Goal: Find contact information: Find contact information

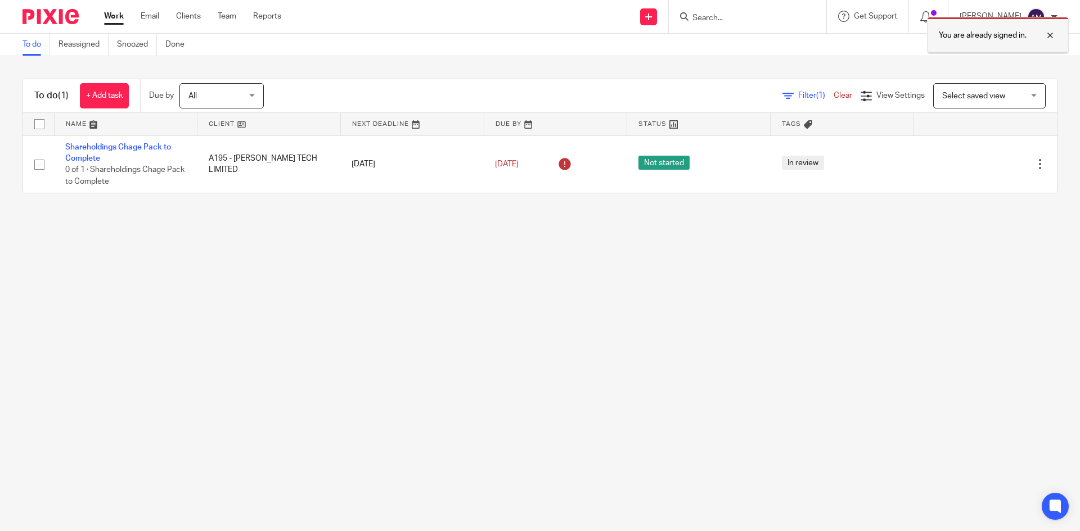
click at [1049, 35] on div at bounding box center [1041, 35] width 30 height 13
click at [739, 18] on input "Search" at bounding box center [741, 18] width 101 height 10
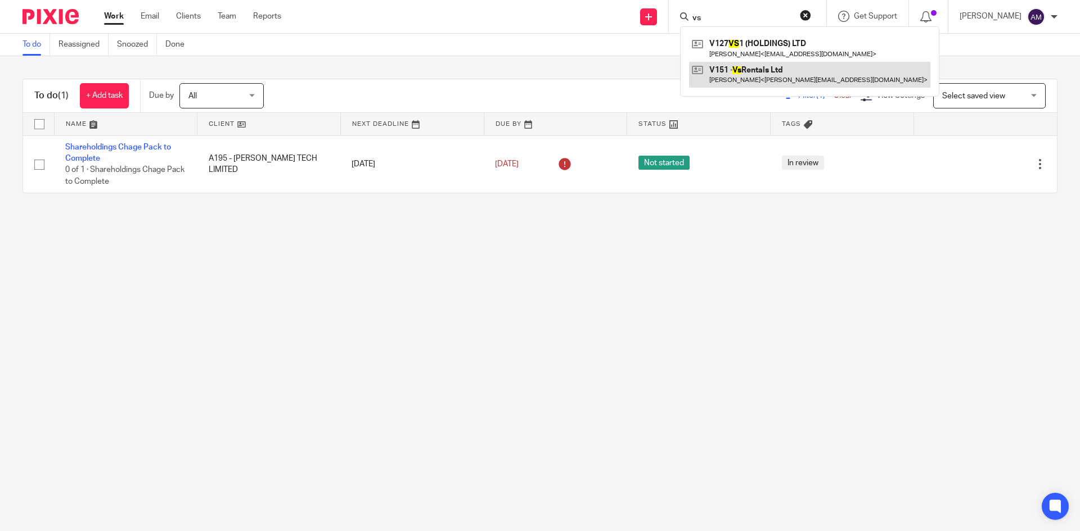
type input "vs"
click at [761, 78] on link at bounding box center [809, 75] width 241 height 26
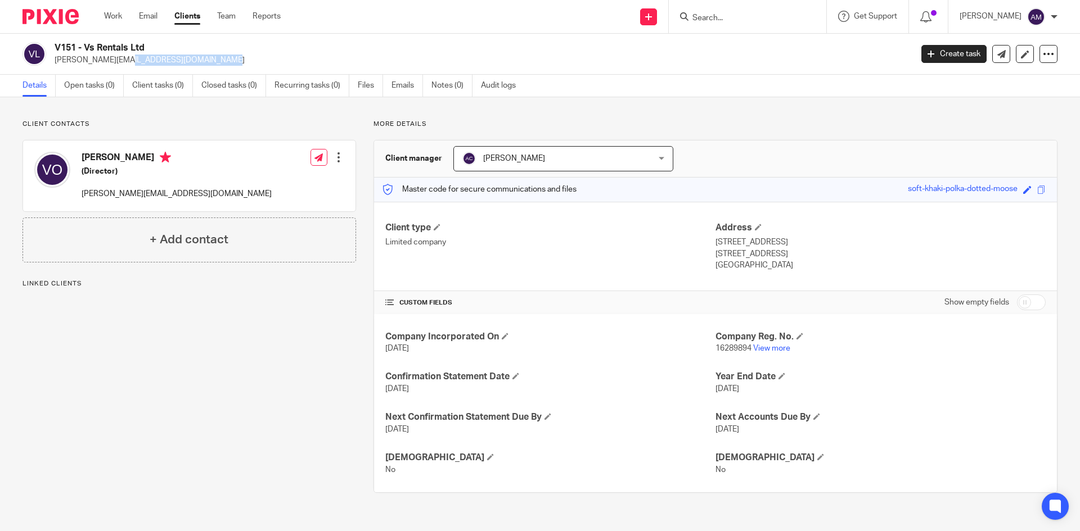
drag, startPoint x: 55, startPoint y: 62, endPoint x: 142, endPoint y: 61, distance: 87.2
click at [142, 61] on p "[PERSON_NAME][EMAIL_ADDRESS][DOMAIN_NAME]" at bounding box center [480, 60] width 850 height 11
copy p "[PERSON_NAME][EMAIL_ADDRESS][DOMAIN_NAME]"
click at [765, 20] on input "Search" at bounding box center [741, 18] width 101 height 10
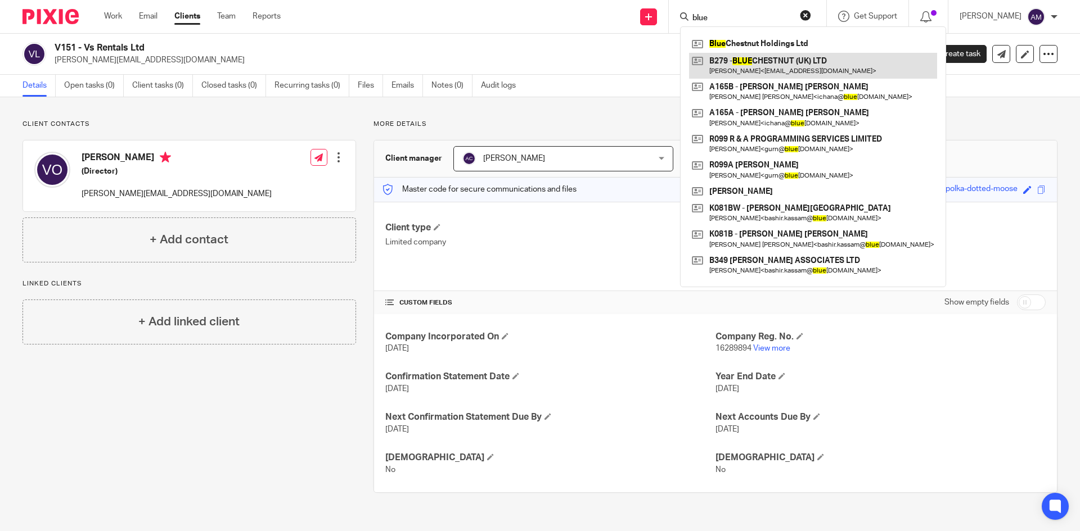
type input "blue"
click at [768, 61] on link at bounding box center [813, 66] width 248 height 26
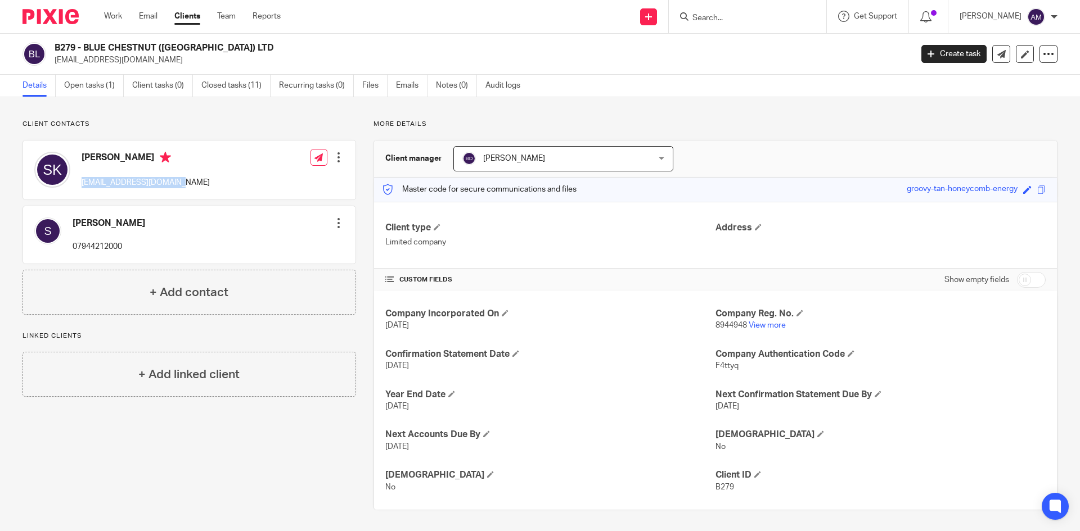
drag, startPoint x: 84, startPoint y: 179, endPoint x: 181, endPoint y: 182, distance: 97.3
click at [181, 182] on div "Sonia Kaur sonianajran@yahoo.co.uk Edit contact Create client from contact Expo…" at bounding box center [189, 170] width 332 height 59
click at [757, 22] on input "Search" at bounding box center [741, 18] width 101 height 10
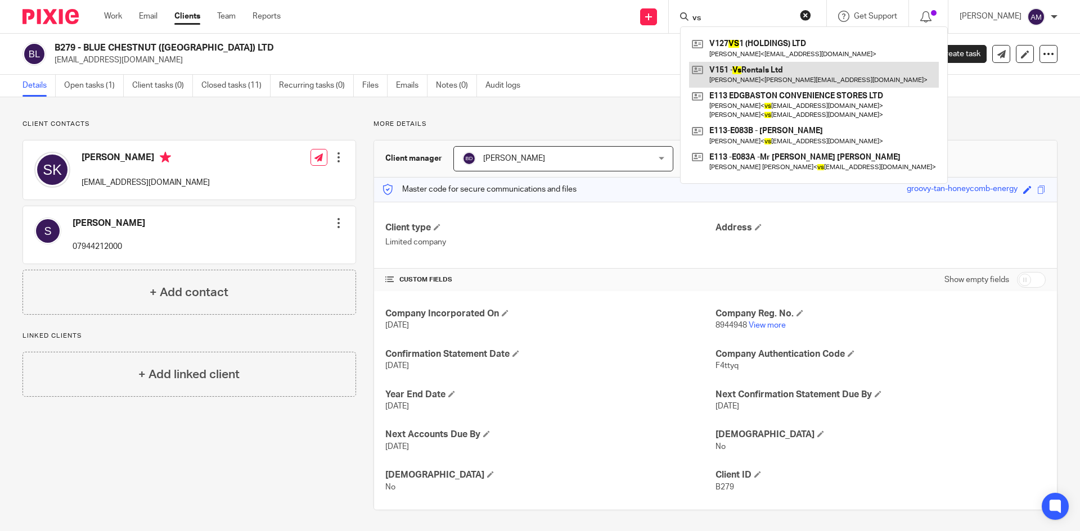
type input "vs"
click at [793, 68] on link at bounding box center [814, 75] width 250 height 26
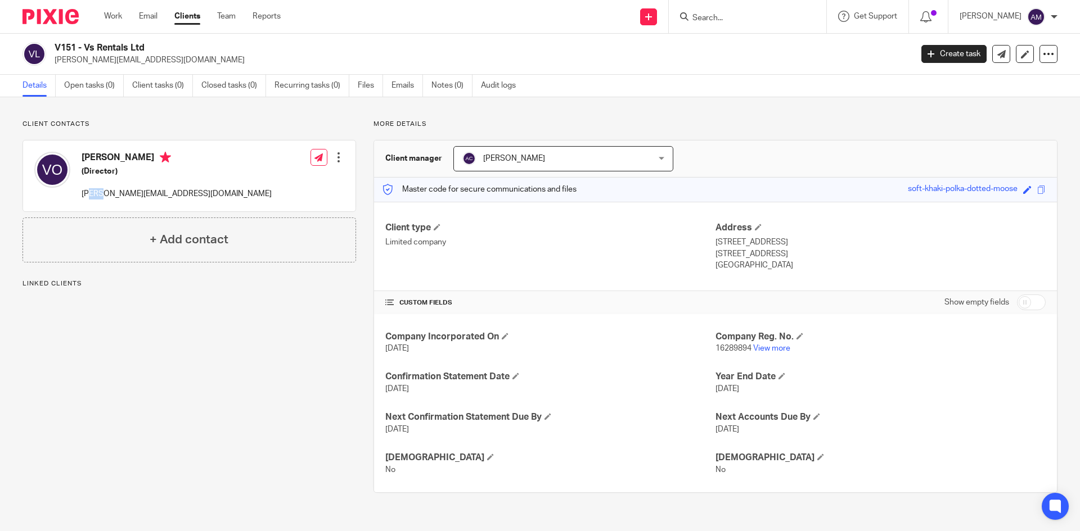
drag, startPoint x: 85, startPoint y: 194, endPoint x: 101, endPoint y: 196, distance: 15.3
click at [100, 196] on p "[PERSON_NAME][EMAIL_ADDRESS][DOMAIN_NAME]" at bounding box center [177, 193] width 190 height 11
drag, startPoint x: 79, startPoint y: 197, endPoint x: 179, endPoint y: 200, distance: 100.1
click at [179, 200] on div "Vaishali Odedra (Director) ricky@uclservices.co.uk Edit contact Create client f…" at bounding box center [189, 176] width 332 height 71
copy p "[PERSON_NAME][EMAIL_ADDRESS][DOMAIN_NAME]"
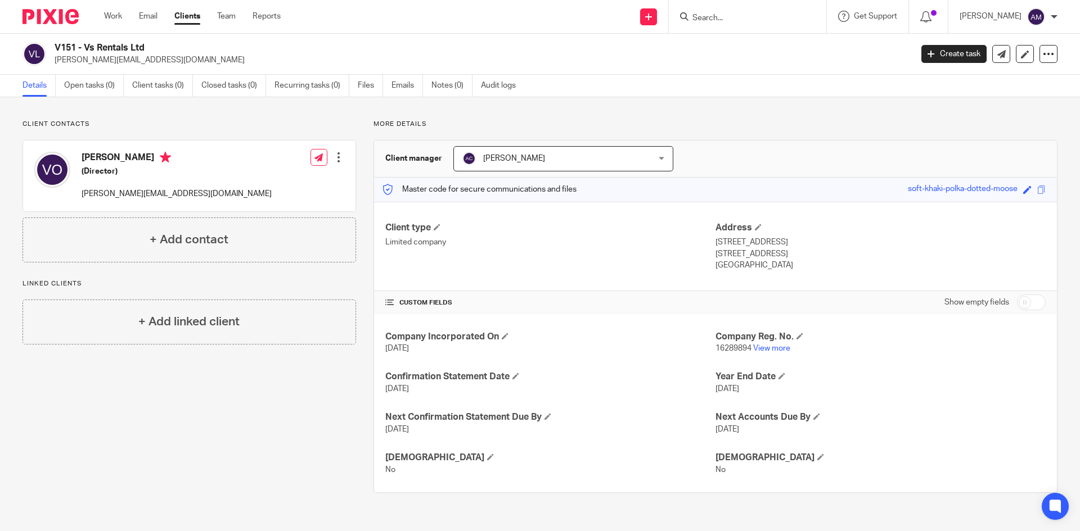
click at [730, 21] on input "Search" at bounding box center [741, 18] width 101 height 10
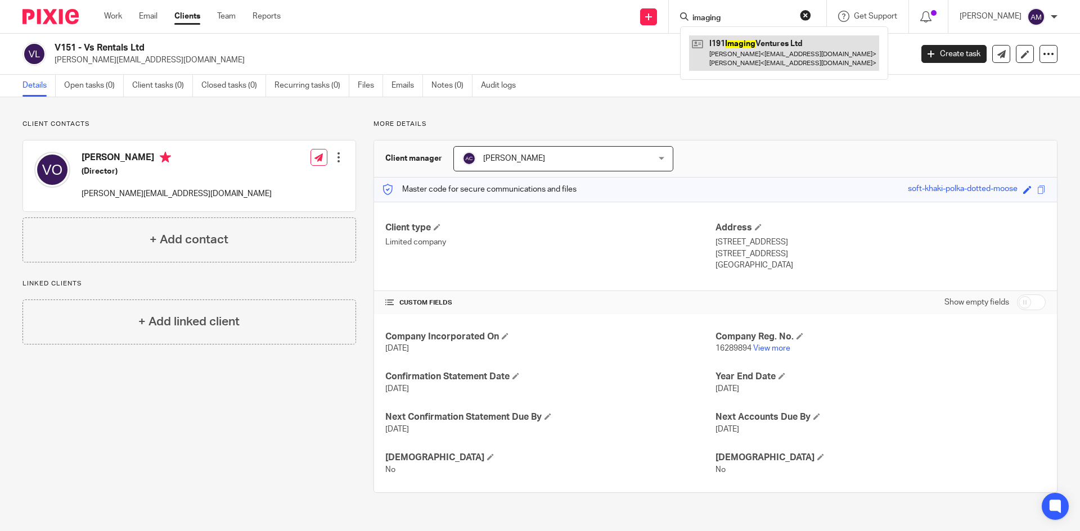
type input "imaging"
click at [737, 50] on link at bounding box center [784, 52] width 190 height 35
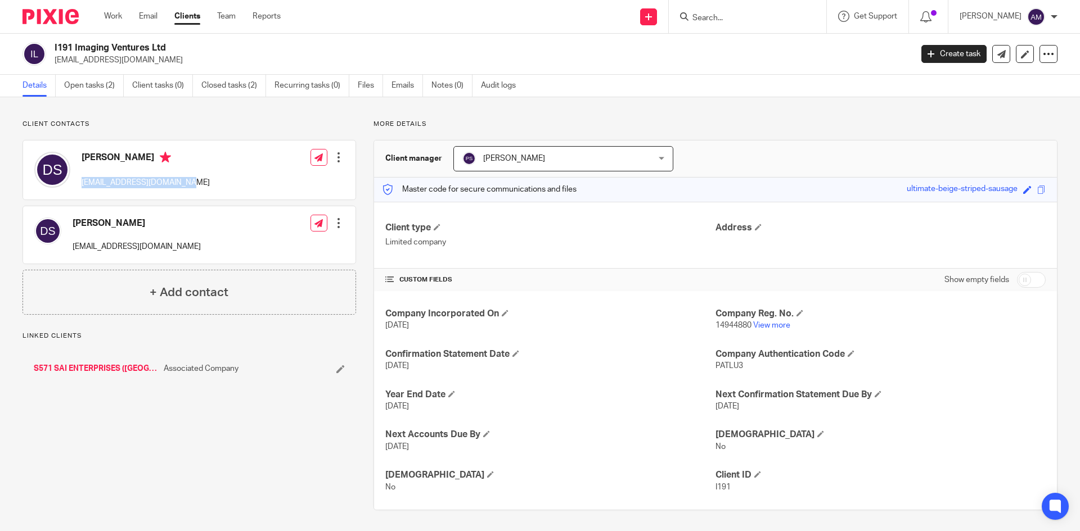
drag, startPoint x: 80, startPoint y: 184, endPoint x: 188, endPoint y: 183, distance: 108.5
click at [188, 183] on div "[PERSON_NAME] [EMAIL_ADDRESS][DOMAIN_NAME] Edit contact Create client from cont…" at bounding box center [189, 170] width 332 height 59
copy p "[EMAIL_ADDRESS][DOMAIN_NAME]"
click at [743, 11] on div at bounding box center [747, 16] width 157 height 33
click at [748, 16] on input "Search" at bounding box center [741, 18] width 101 height 10
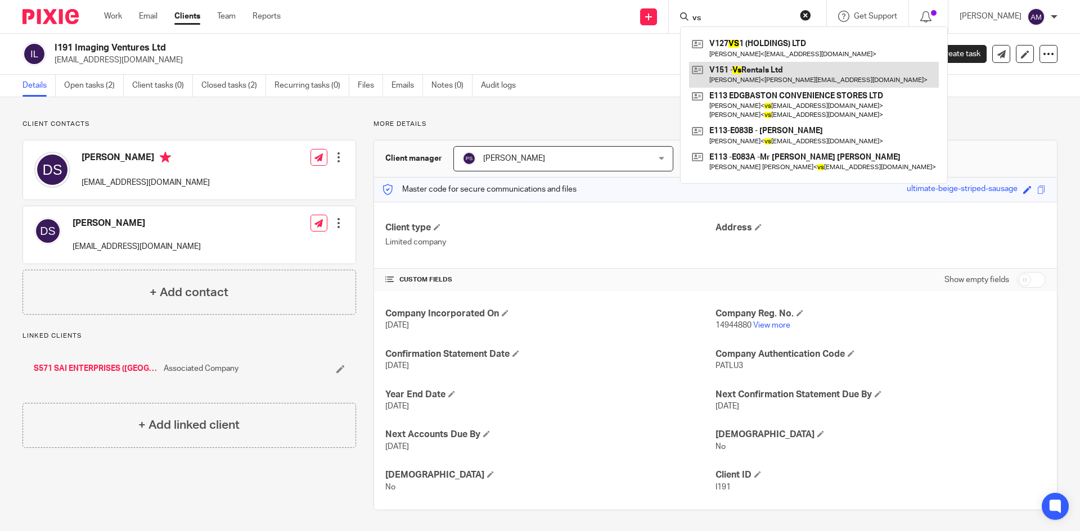
type input "vs"
click at [760, 70] on link at bounding box center [814, 75] width 250 height 26
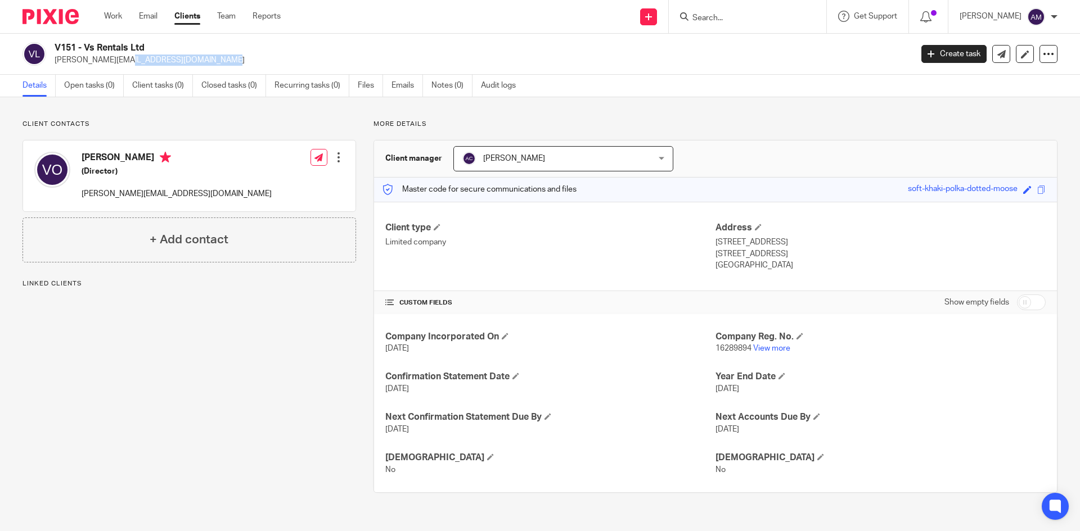
drag, startPoint x: 51, startPoint y: 59, endPoint x: 162, endPoint y: 71, distance: 111.4
click at [162, 71] on div "V151 - Vs Rentals Ltd [PERSON_NAME][EMAIL_ADDRESS][DOMAIN_NAME] Create task Upd…" at bounding box center [540, 54] width 1080 height 41
copy p "[PERSON_NAME][EMAIL_ADDRESS][DOMAIN_NAME]"
